Goal: Task Accomplishment & Management: Manage account settings

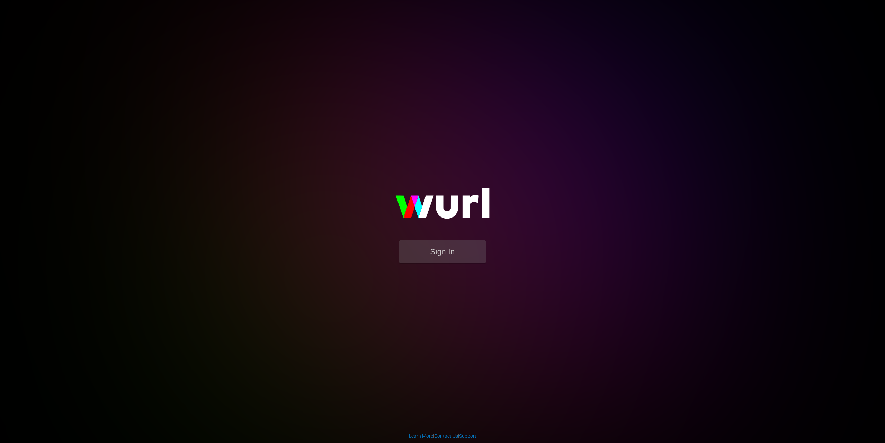
click at [424, 257] on button "Sign In" at bounding box center [442, 251] width 87 height 23
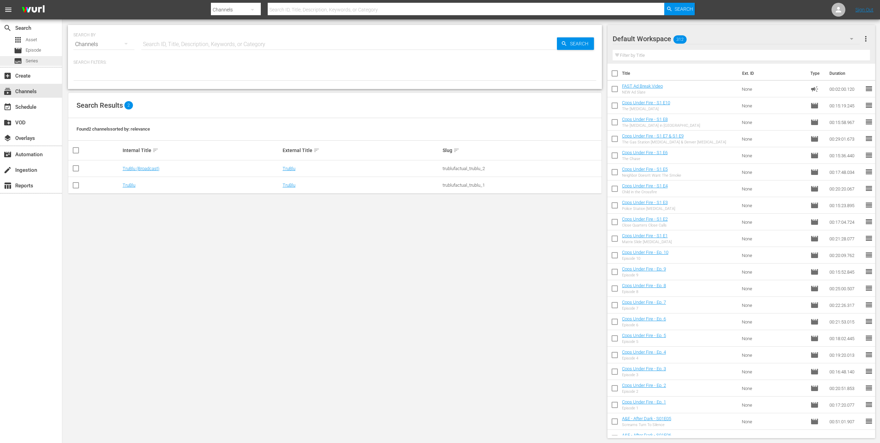
click at [38, 61] on div "subtitles Series" at bounding box center [31, 61] width 62 height 10
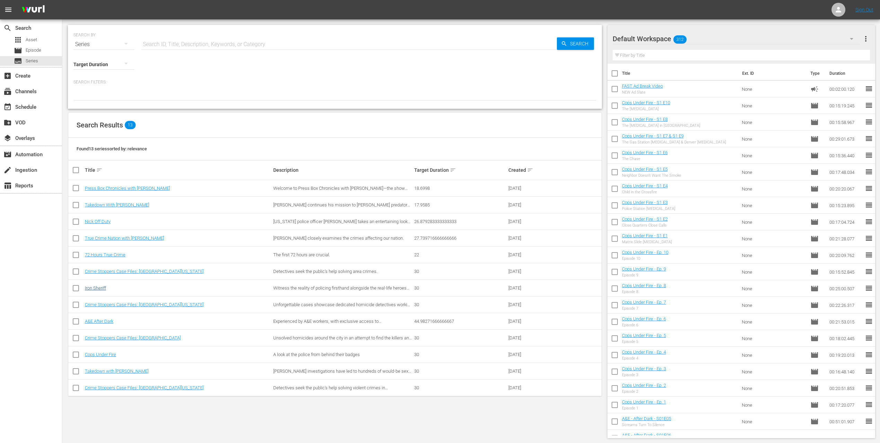
click at [96, 287] on link "Iron Sheriff" at bounding box center [95, 287] width 21 height 5
click at [117, 238] on link "True Crime Nation with [PERSON_NAME]" at bounding box center [124, 237] width 79 height 5
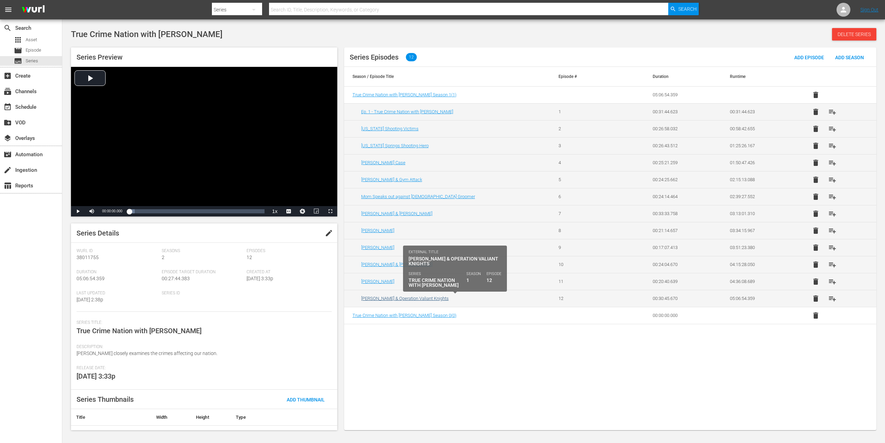
click at [413, 298] on link "[PERSON_NAME] & Operation Valiant Knights" at bounding box center [405, 298] width 88 height 5
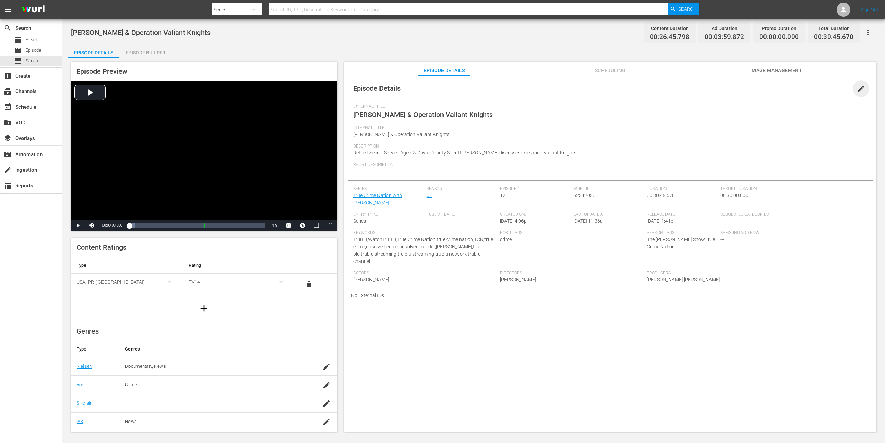
click at [857, 89] on span "edit" at bounding box center [861, 88] width 8 height 8
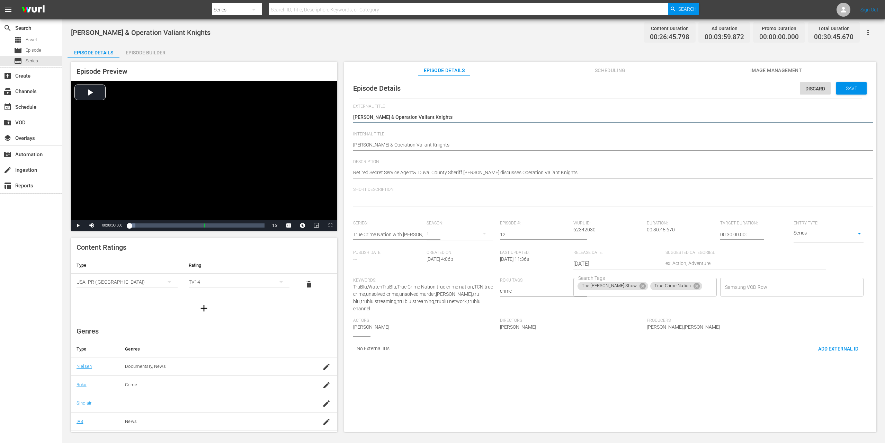
click at [416, 172] on textarea "Retired Secret Service Agent& Duval County Sheriff [PERSON_NAME] discusses Oper…" at bounding box center [608, 173] width 511 height 8
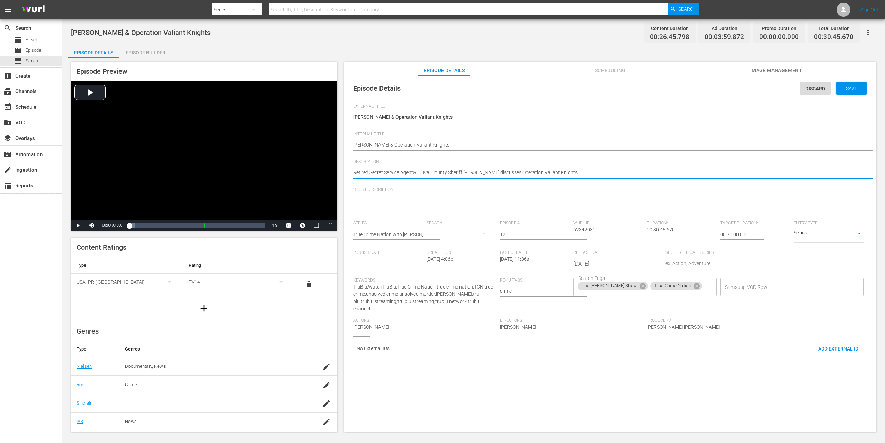
type textarea "Retired Secret Service Agent Duval County Sheriff [PERSON_NAME] discusses Opera…"
type textarea "Retired Secret Service Agent a Duval County Sheriff [PERSON_NAME] discusses Ope…"
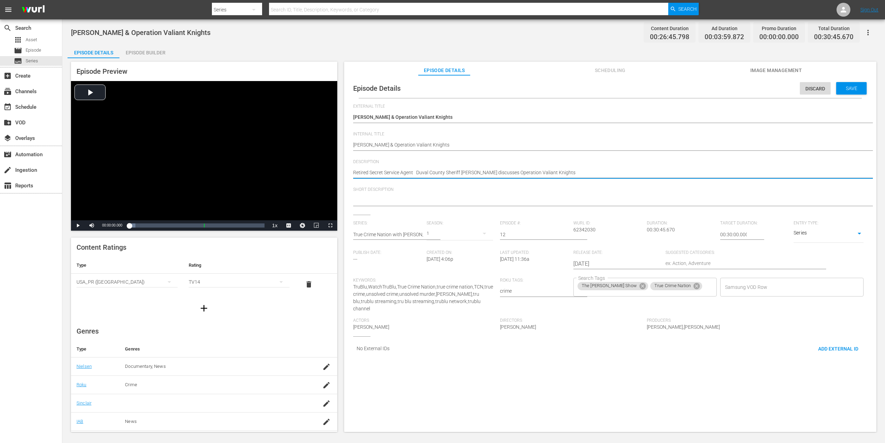
type textarea "Retired Secret Service Agent a Duval County Sheriff [PERSON_NAME] discusses Ope…"
type textarea "Retired Secret Service Agent an Duval County Sheriff [PERSON_NAME] discusses Op…"
type textarea "Retired Secret Service Agent and Duval County Sheriff [PERSON_NAME] discusses O…"
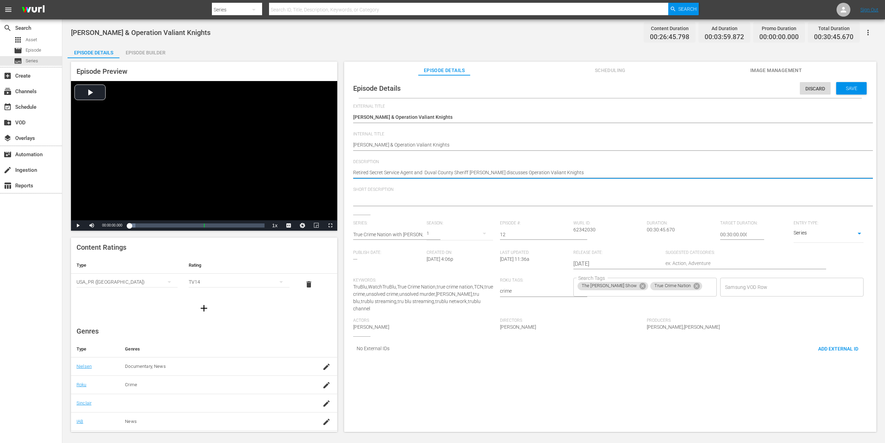
click at [423, 171] on textarea "Retired Secret Service Agent& Duval County Sheriff [PERSON_NAME] discusses Oper…" at bounding box center [608, 173] width 511 height 8
type textarea "Retired Secret Service Agent and Duval County Sheriff [PERSON_NAME] discusses O…"
click at [475, 172] on textarea "Retired Secret Service Agent& Duval County Sheriff [PERSON_NAME] discusses Oper…" at bounding box center [608, 173] width 511 height 8
type textarea "Retired Secret Service Agent and Duval County Sheriff [PERSON_NAME] discusses O…"
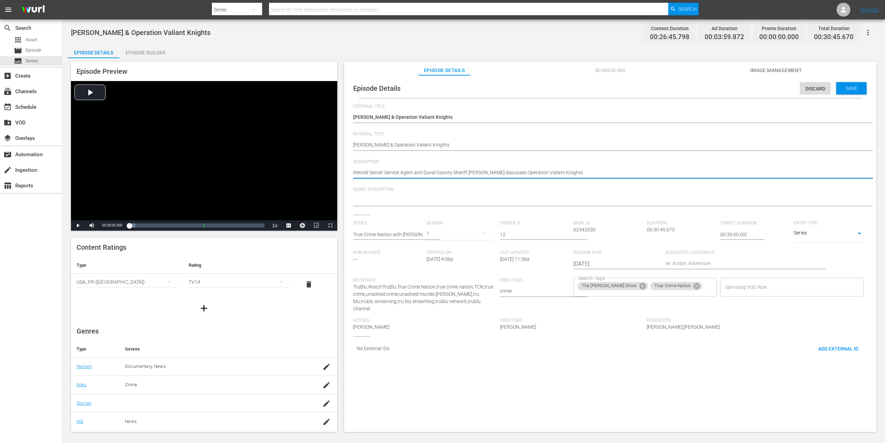
type textarea "Retired Secret Service Agent and Duval County Sheriff [PERSON_NAME] discusses O…"
click at [471, 173] on textarea "Retired Secret Service Agent& Duval County Sheriff [PERSON_NAME] discusses Oper…" at bounding box center [608, 173] width 511 height 8
type textarea "Retired Secret Service Agent and Duval County Sheriff [PERSON_NAME] discusses O…"
click at [847, 90] on span "Save" at bounding box center [851, 89] width 23 height 6
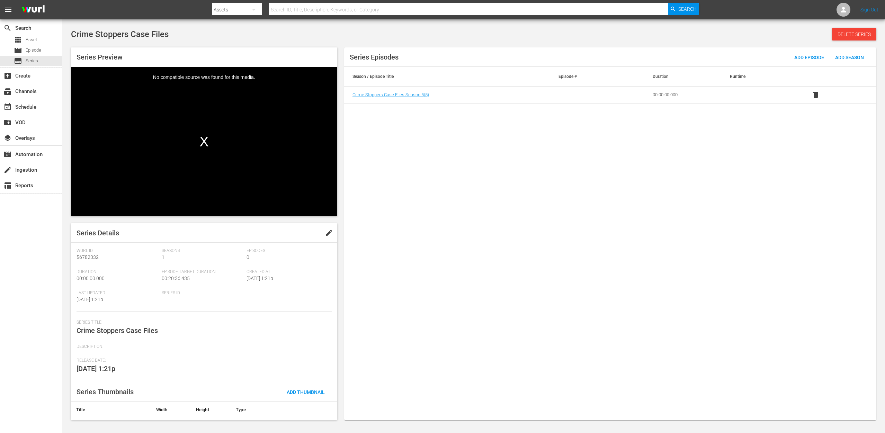
click at [202, 140] on div "No compatible source was found for this media." at bounding box center [204, 142] width 266 height 150
click at [326, 233] on span "edit" at bounding box center [329, 233] width 8 height 8
click at [161, 328] on textarea "Crime Stoppers Case Files" at bounding box center [203, 329] width 252 height 8
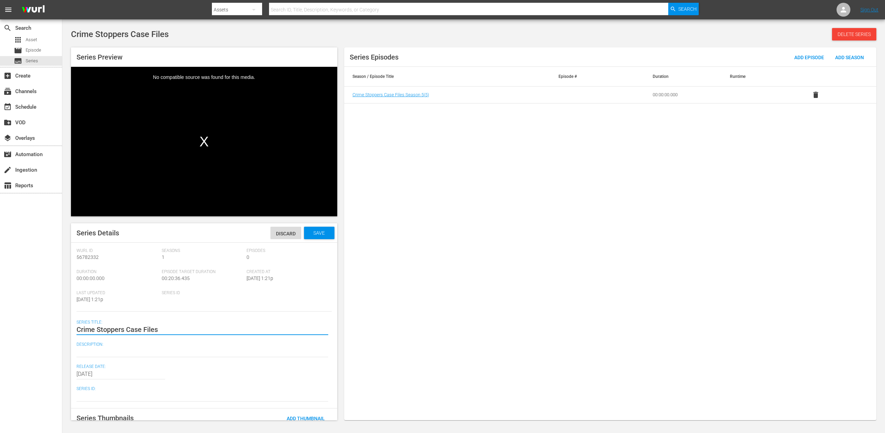
type textarea "Crime Stoppers Case Files"
type textarea "Crime Stoppers Case Files S"
type textarea "Crime Stoppers Case Files Se"
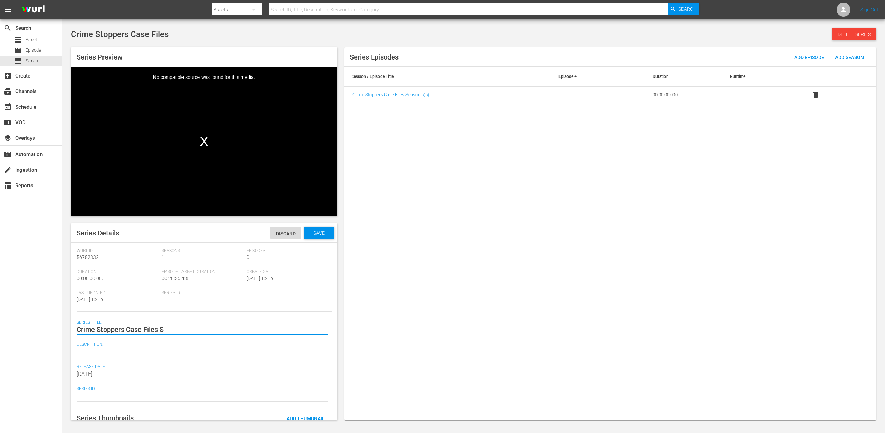
type textarea "Crime Stoppers Case Files Se"
type textarea "Crime Stoppers Case Files Sea"
type textarea "Crime Stoppers Case Files Seas"
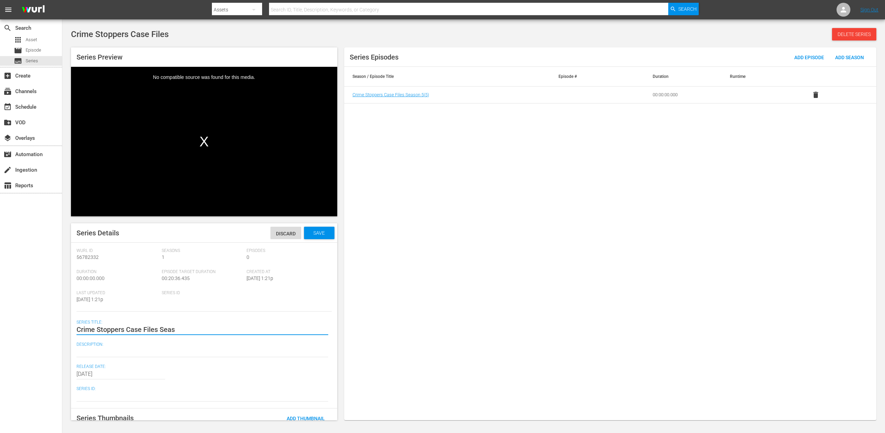
type textarea "Crime Stoppers Case Files Seaso"
type textarea "Crime Stoppers Case Files Season"
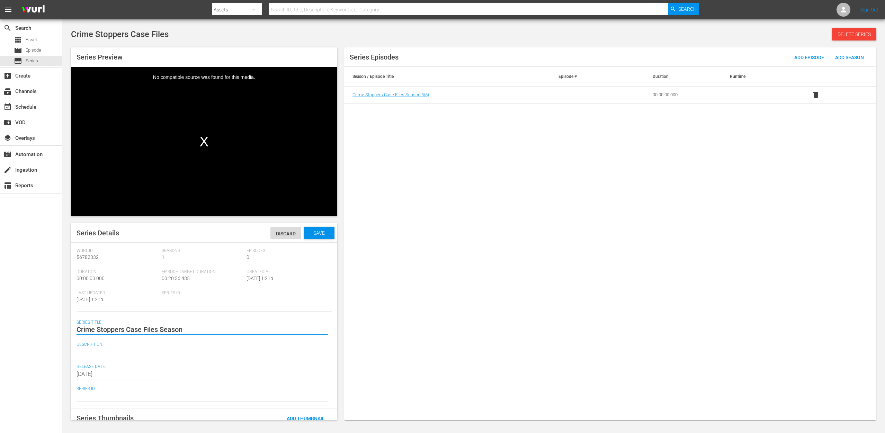
type textarea "Crime Stoppers Case Files Season"
type textarea "Crime Stoppers Case Files Season 5"
click at [315, 235] on span "Save" at bounding box center [319, 233] width 23 height 6
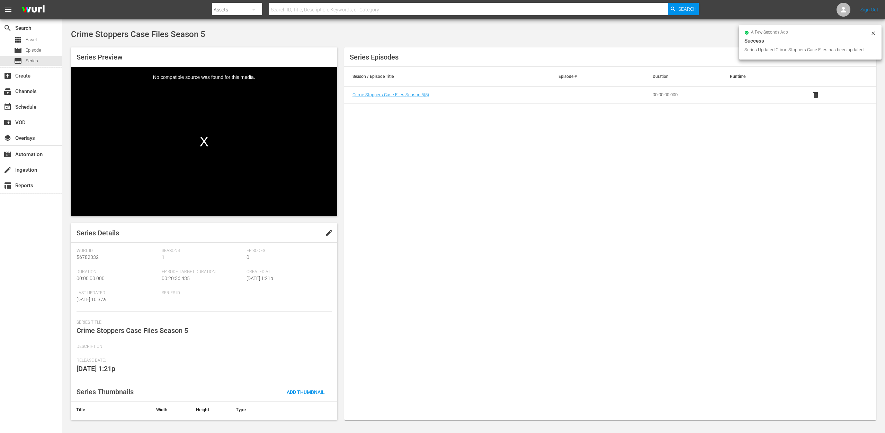
scroll to position [12, 0]
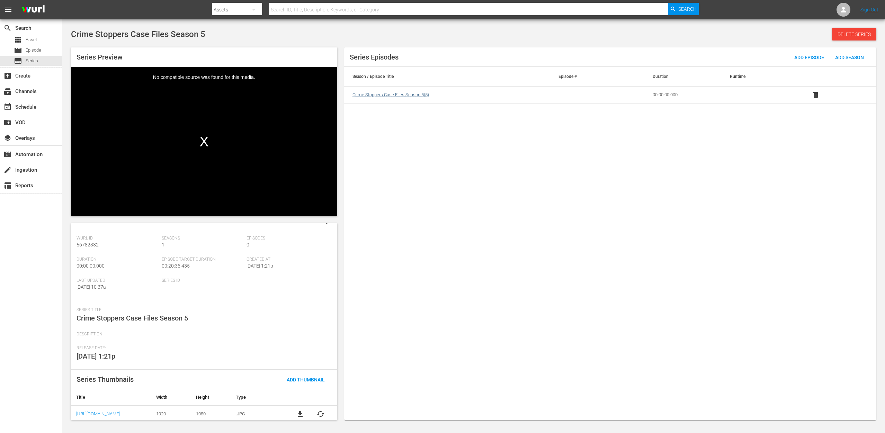
click at [379, 97] on span "Crime Stoppers Case Files Season 5 ( 5 )" at bounding box center [390, 94] width 77 height 5
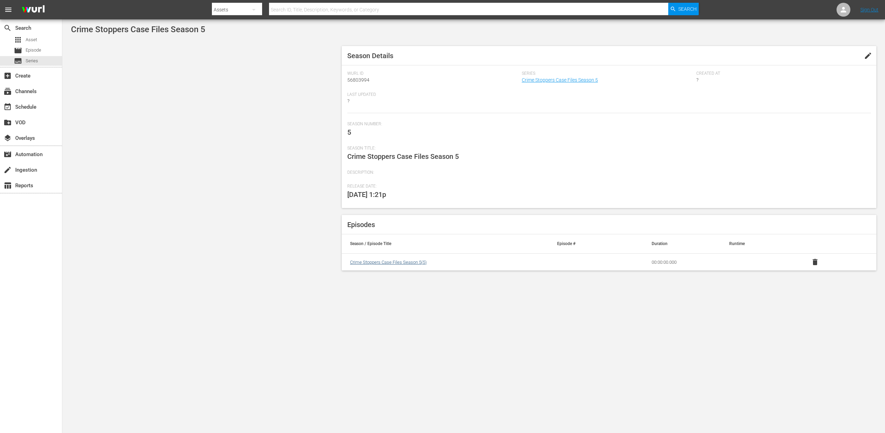
click at [406, 260] on span "Crime Stoppers Case Files Season 5 ( 5 )" at bounding box center [388, 262] width 77 height 5
click at [402, 262] on span "Crime Stoppers Case Files Season 5 ( 5 )" at bounding box center [388, 262] width 77 height 5
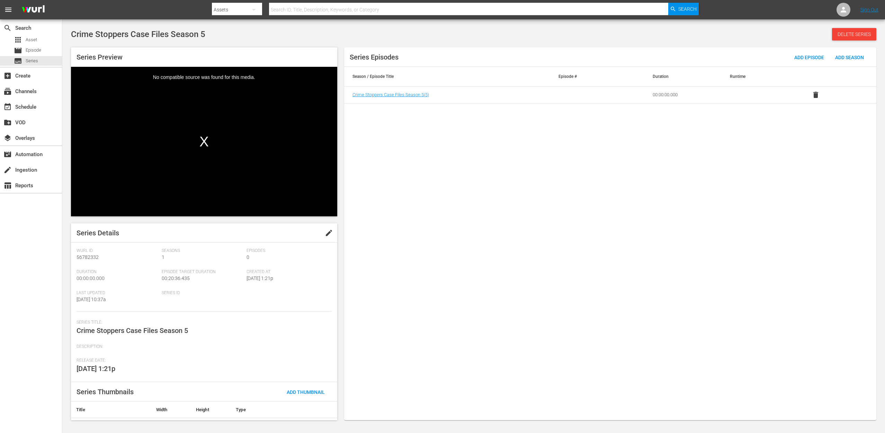
scroll to position [12, 0]
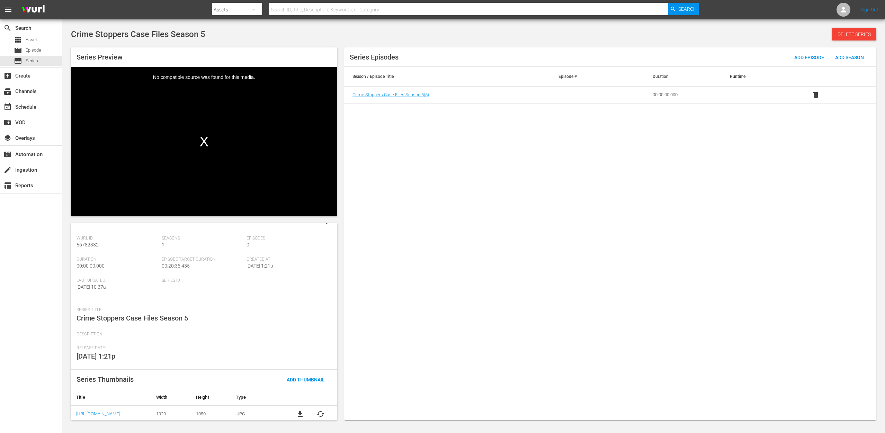
drag, startPoint x: 270, startPoint y: 241, endPoint x: 287, endPoint y: 261, distance: 26.5
click at [272, 243] on div "Episodes 0" at bounding box center [289, 246] width 85 height 21
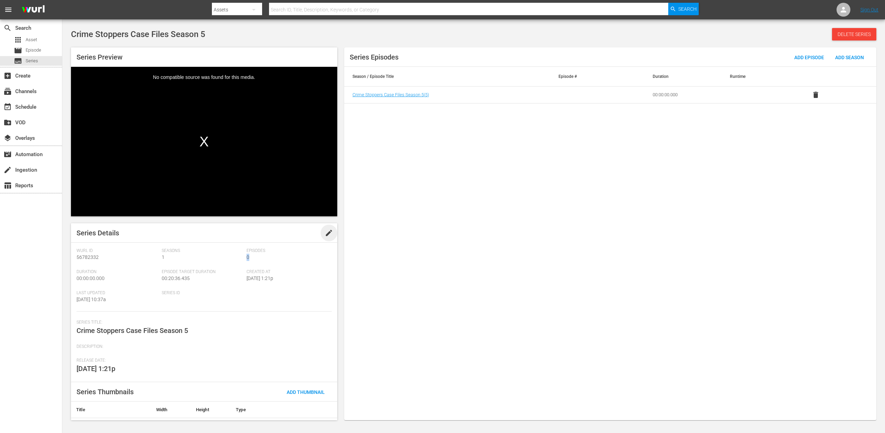
click at [327, 232] on span "edit" at bounding box center [329, 233] width 8 height 8
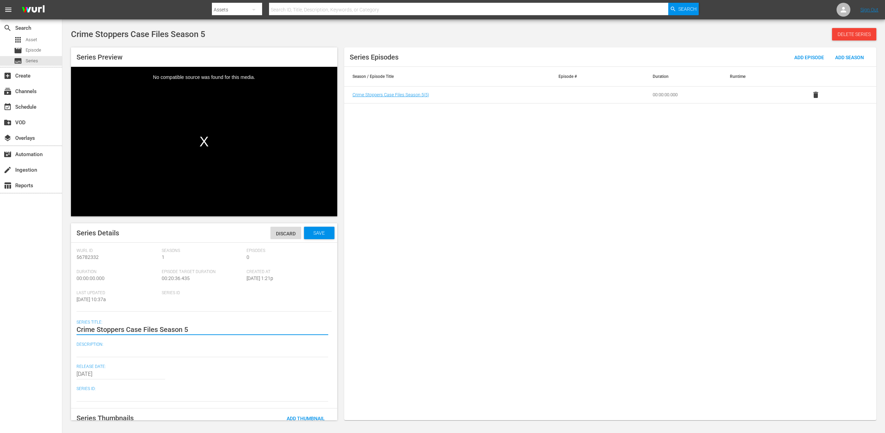
click at [186, 331] on textarea "Crime Stoppers Case Files Season 5" at bounding box center [203, 329] width 252 height 8
drag, startPoint x: 197, startPoint y: 328, endPoint x: 158, endPoint y: 330, distance: 38.5
click at [159, 329] on textarea "Crime Stoppers Case Files Season 5" at bounding box center [203, 329] width 252 height 8
type textarea "Crime Stoppers Case Files"
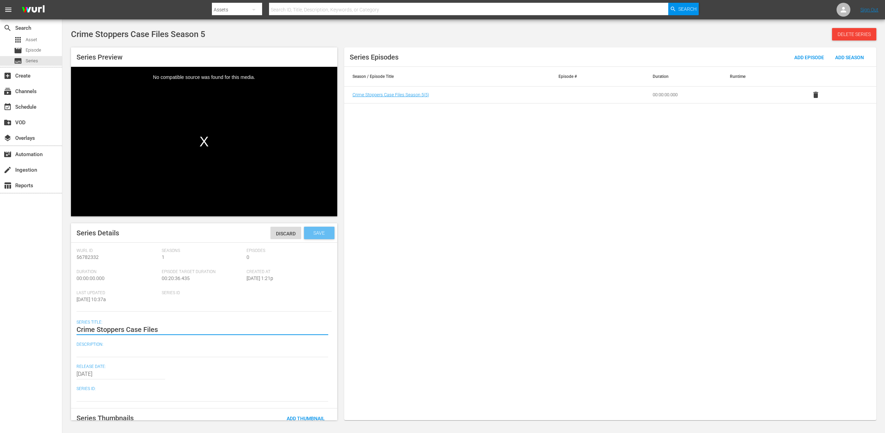
click at [317, 231] on span "Save" at bounding box center [319, 233] width 23 height 6
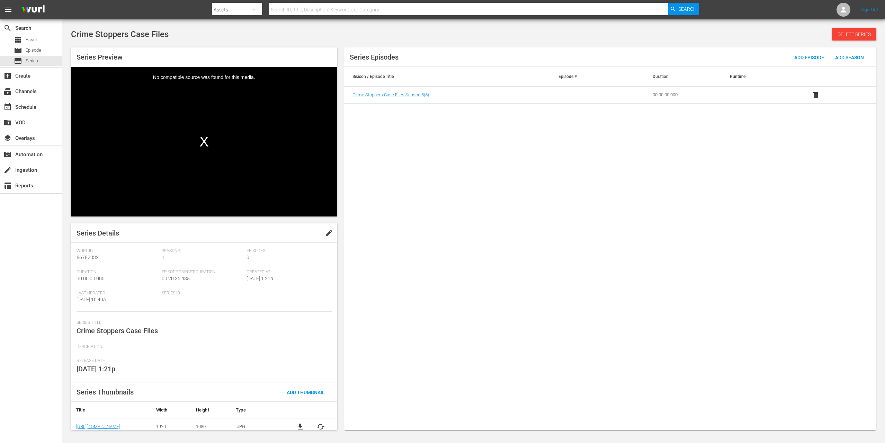
click at [217, 332] on div "Series Title: Crime Stoppers Case Files" at bounding box center [204, 332] width 255 height 24
